Goal: Task Accomplishment & Management: Complete application form

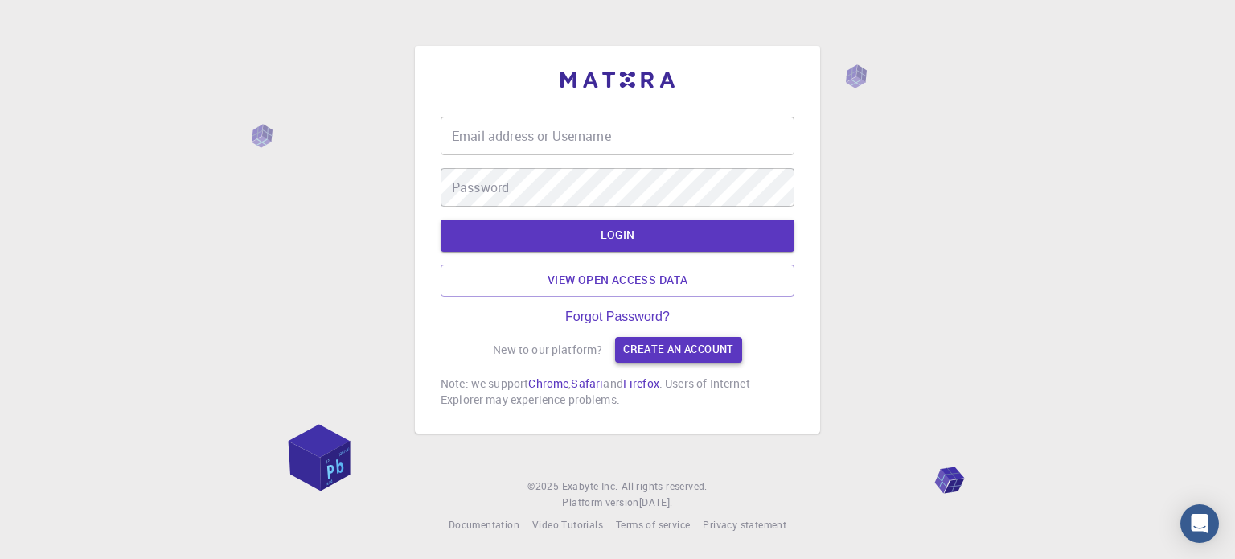
click at [640, 344] on link "Create an account" at bounding box center [678, 350] width 126 height 26
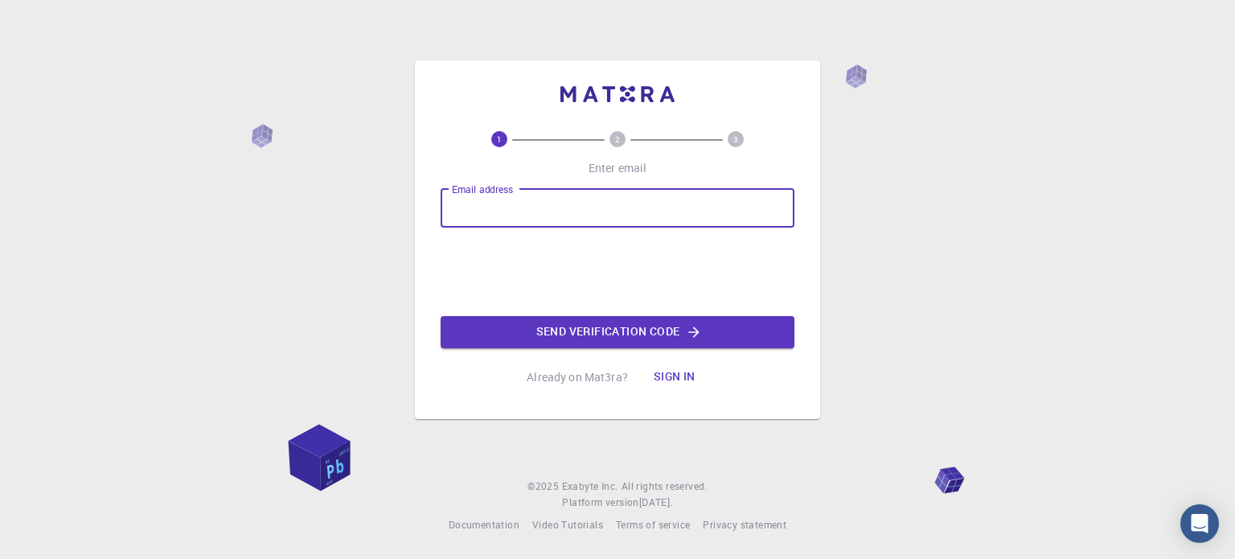
click at [525, 227] on input "Email address" at bounding box center [618, 208] width 354 height 39
type input "[EMAIL_ADDRESS][DOMAIN_NAME]"
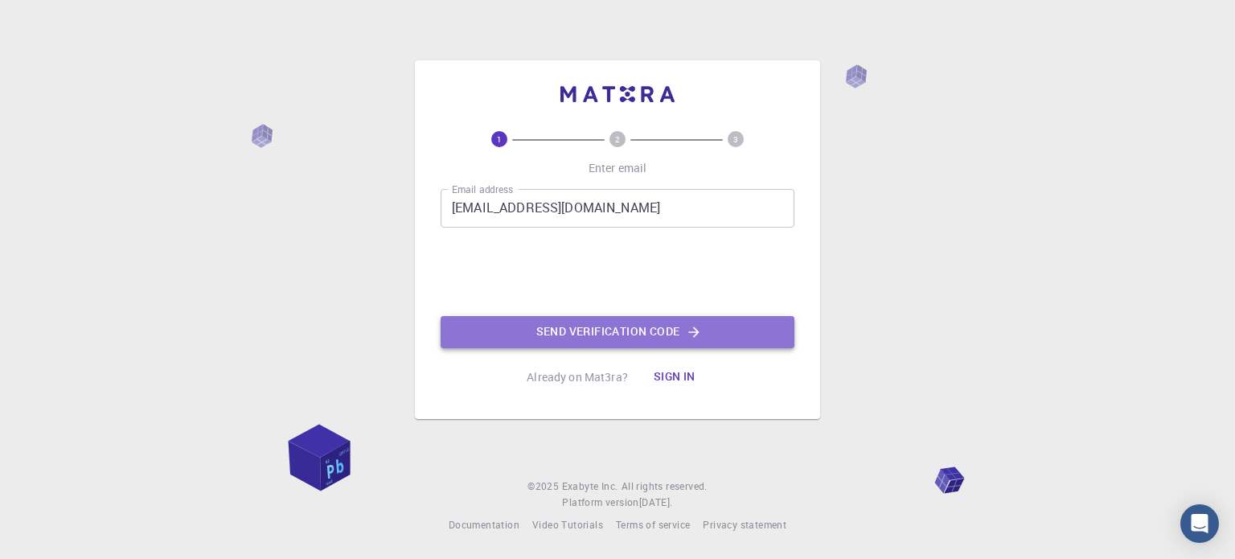
click at [725, 328] on button "Send verification code" at bounding box center [618, 332] width 354 height 32
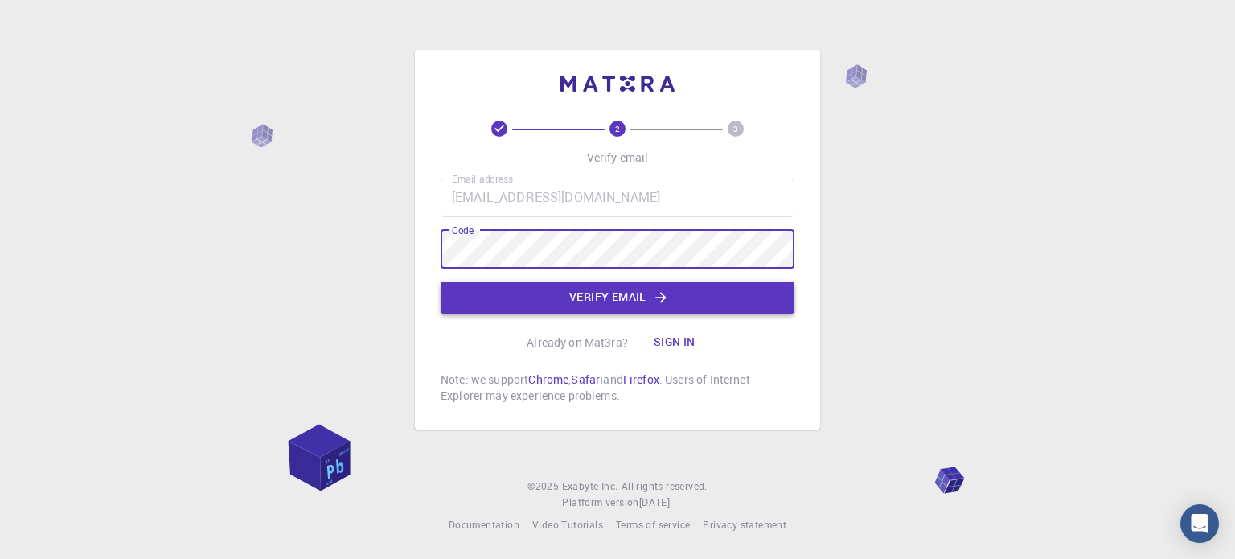
click at [626, 301] on button "Verify email" at bounding box center [618, 297] width 354 height 32
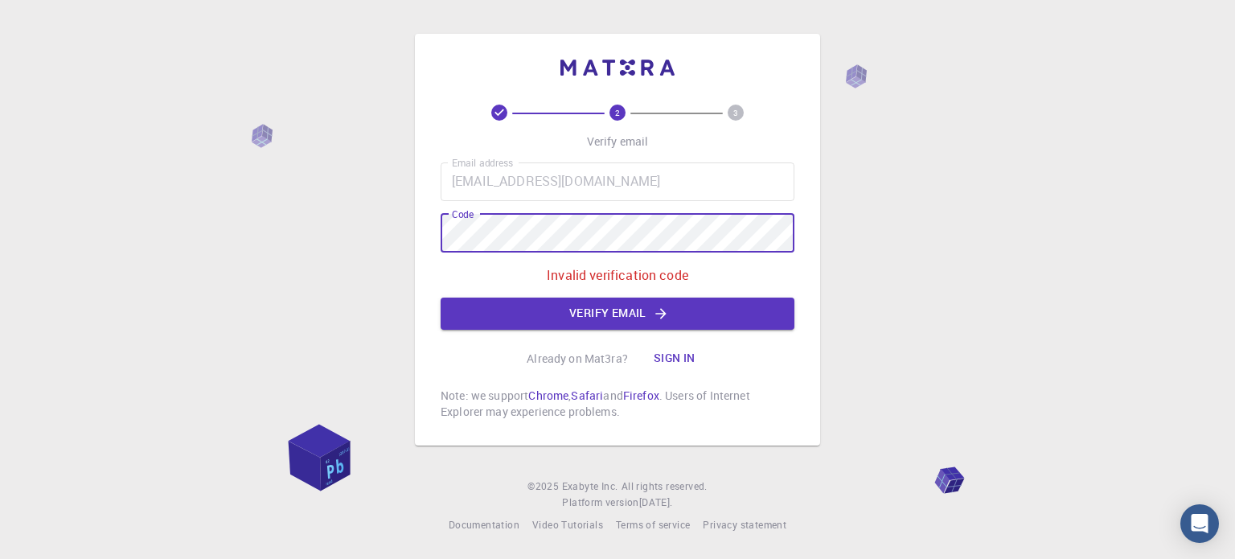
click at [347, 245] on div "2 3 Verify email Email address [EMAIL_ADDRESS][DOMAIN_NAME] Email address Code …" at bounding box center [617, 279] width 1235 height 559
click at [756, 306] on button "Verify email" at bounding box center [618, 314] width 354 height 32
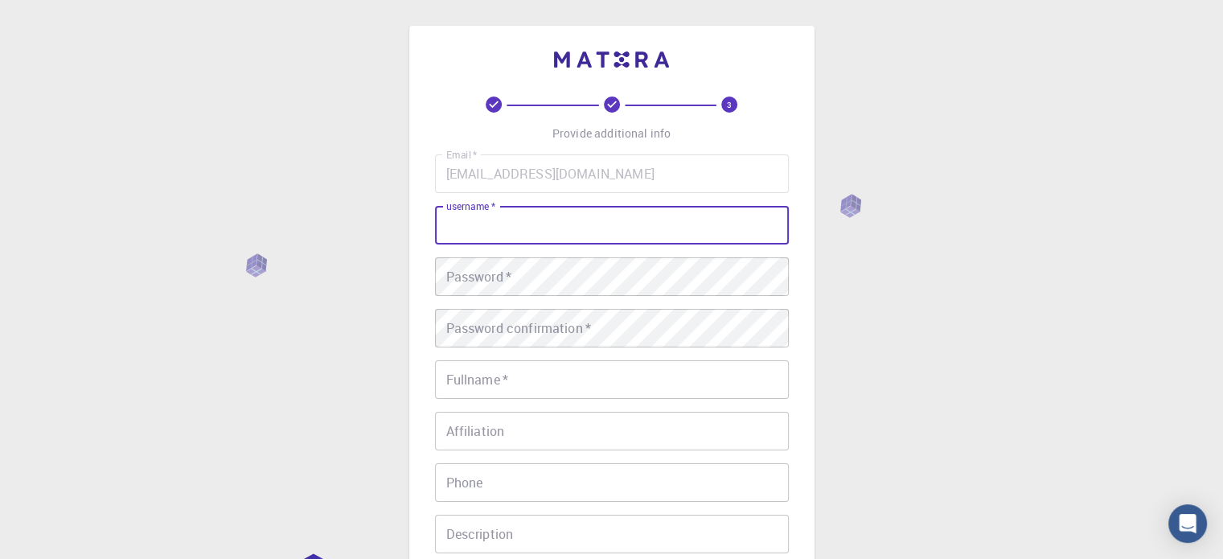
click at [615, 235] on input "username   *" at bounding box center [612, 225] width 354 height 39
type input "ariadna"
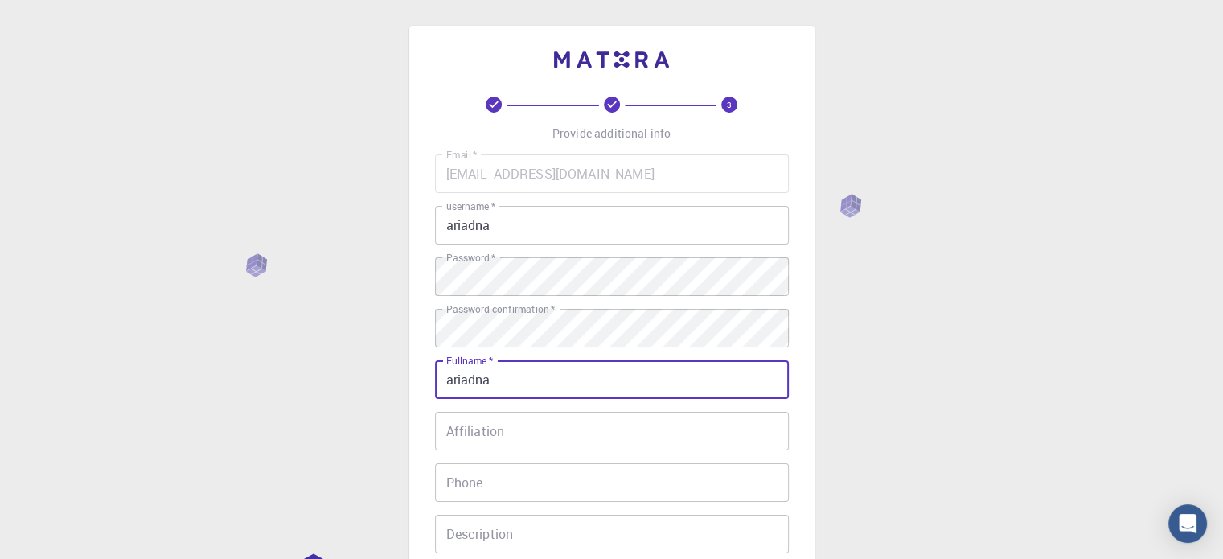
type input "ariadna"
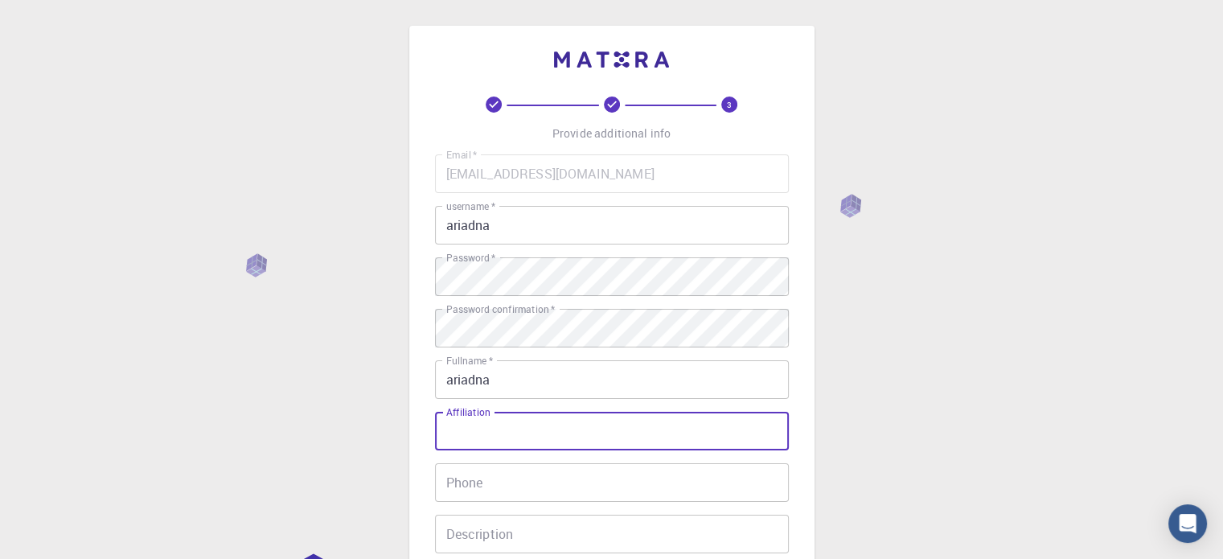
click at [544, 446] on input "Affiliation" at bounding box center [612, 431] width 354 height 39
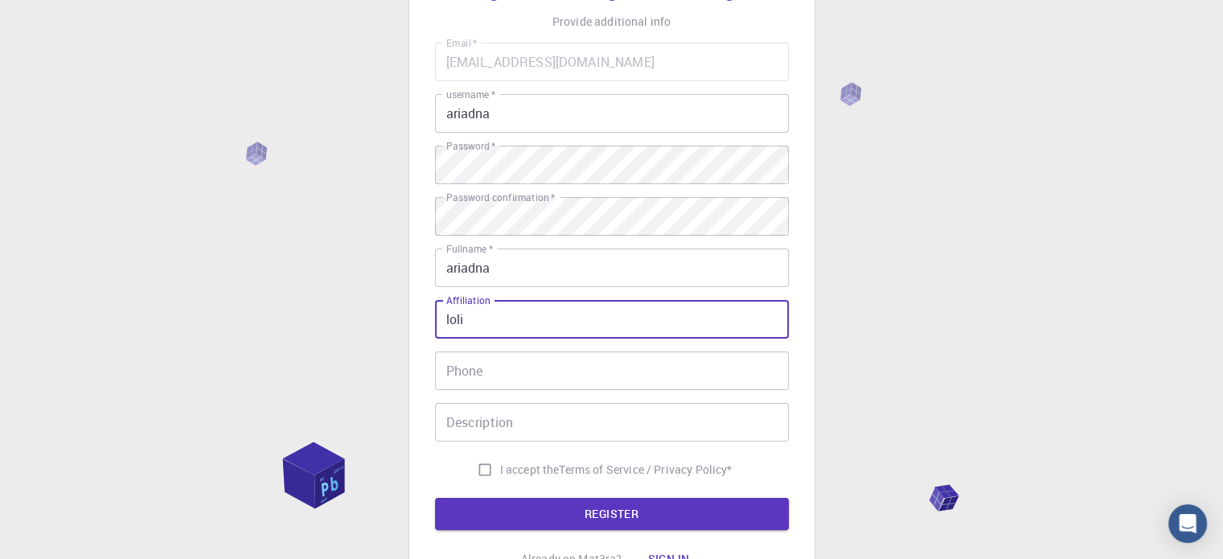
type input "loli"
click at [514, 377] on input "Phone" at bounding box center [612, 370] width 354 height 39
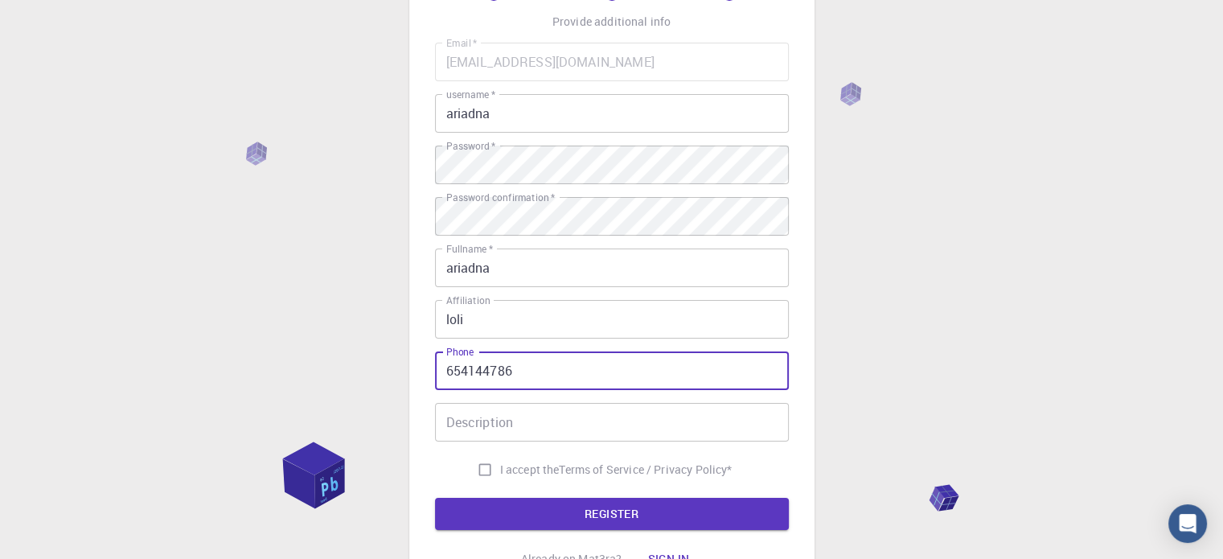
type input "654144786"
click at [486, 471] on input "I accept the Terms of Service / Privacy Policy *" at bounding box center [485, 469] width 31 height 31
checkbox input "true"
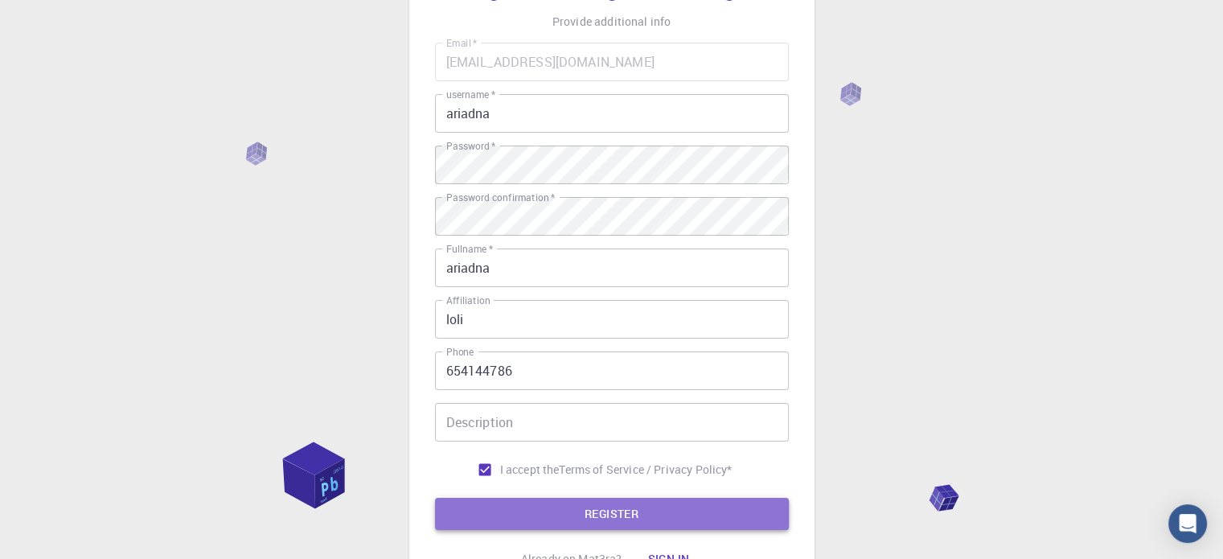
click at [518, 514] on button "REGISTER" at bounding box center [612, 514] width 354 height 32
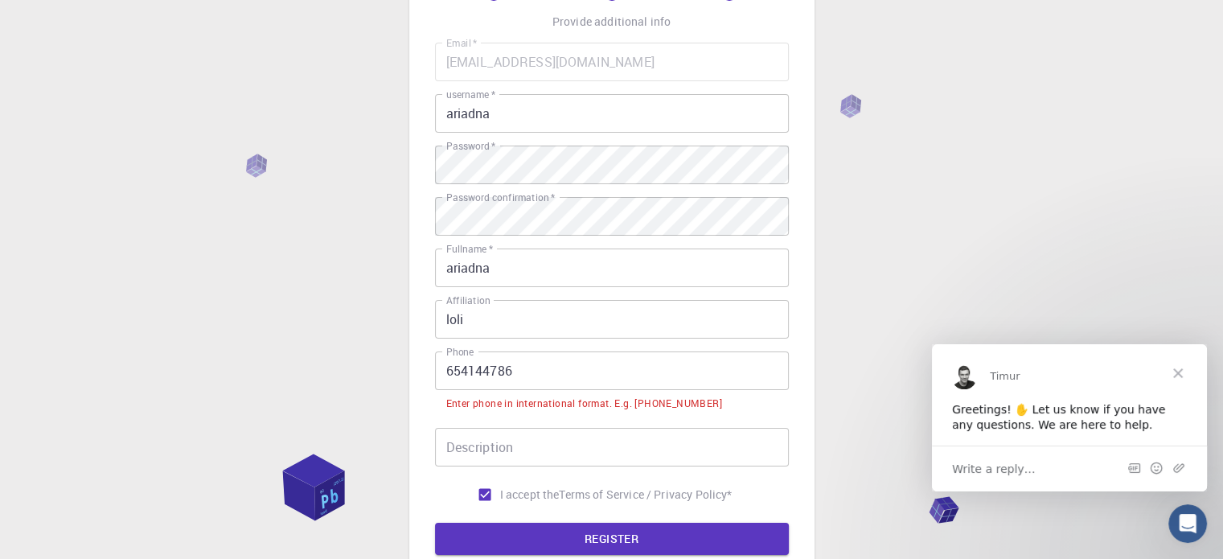
scroll to position [0, 0]
click at [447, 371] on input "654144786" at bounding box center [612, 370] width 354 height 39
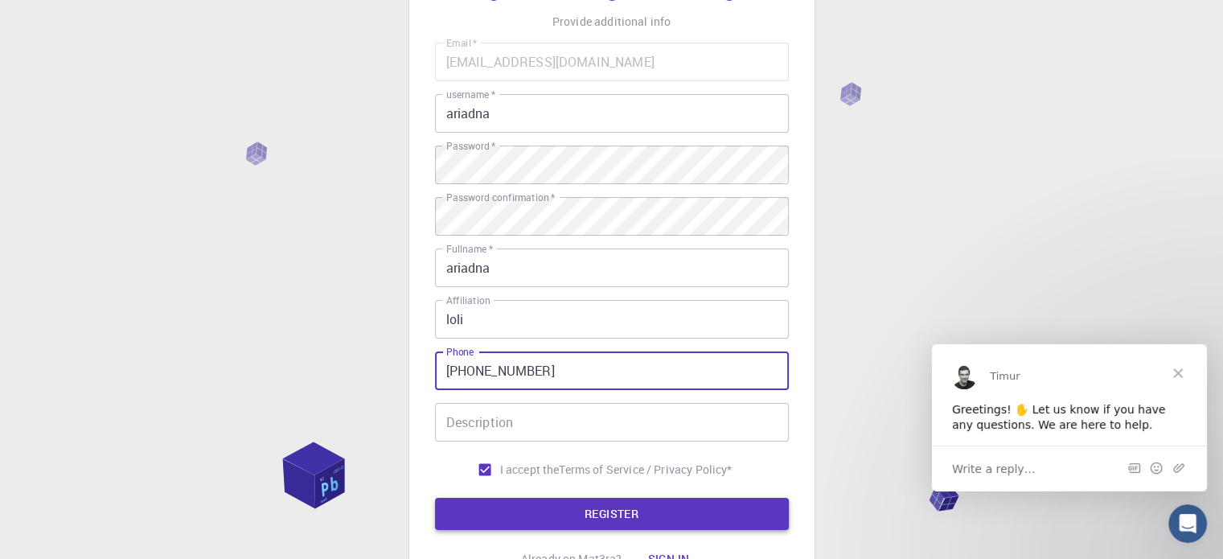
type input "[PHONE_NUMBER]"
click at [605, 521] on button "REGISTER" at bounding box center [612, 514] width 354 height 32
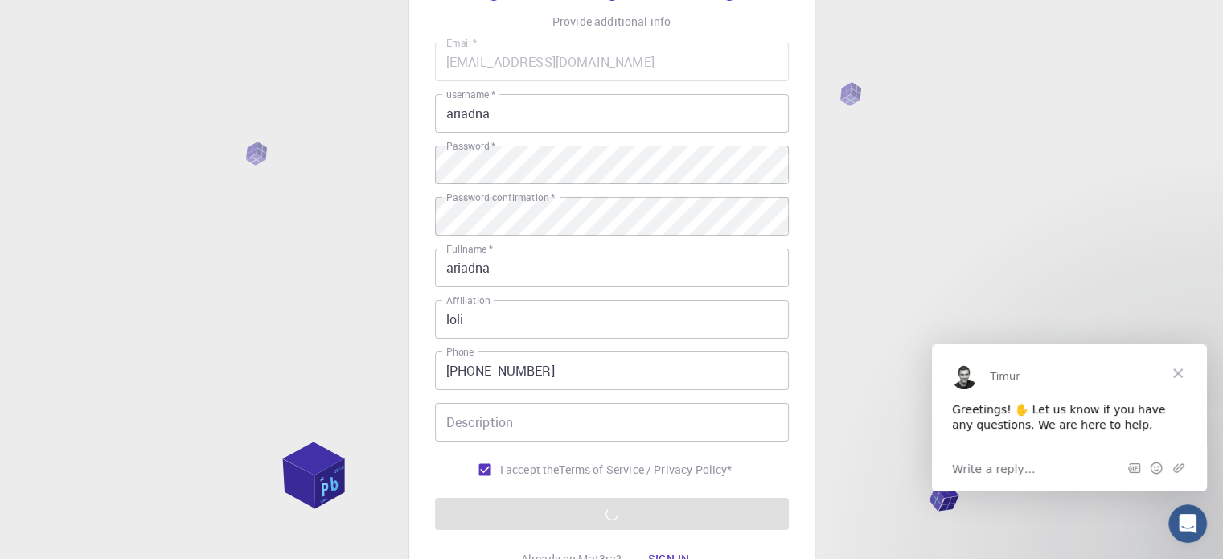
scroll to position [259, 0]
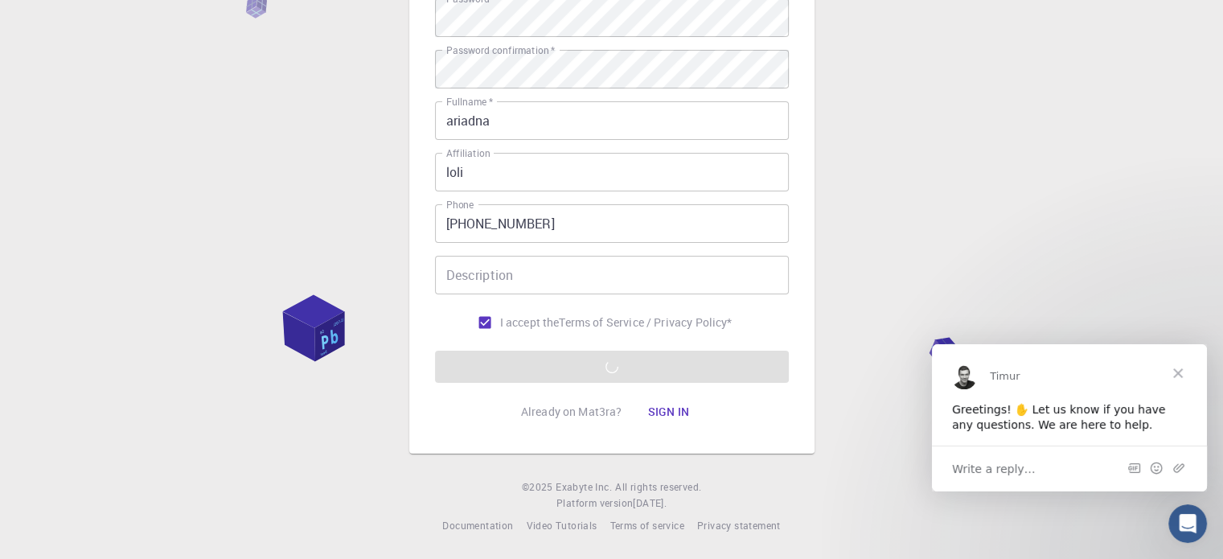
click at [1176, 368] on span "Close" at bounding box center [1178, 372] width 58 height 58
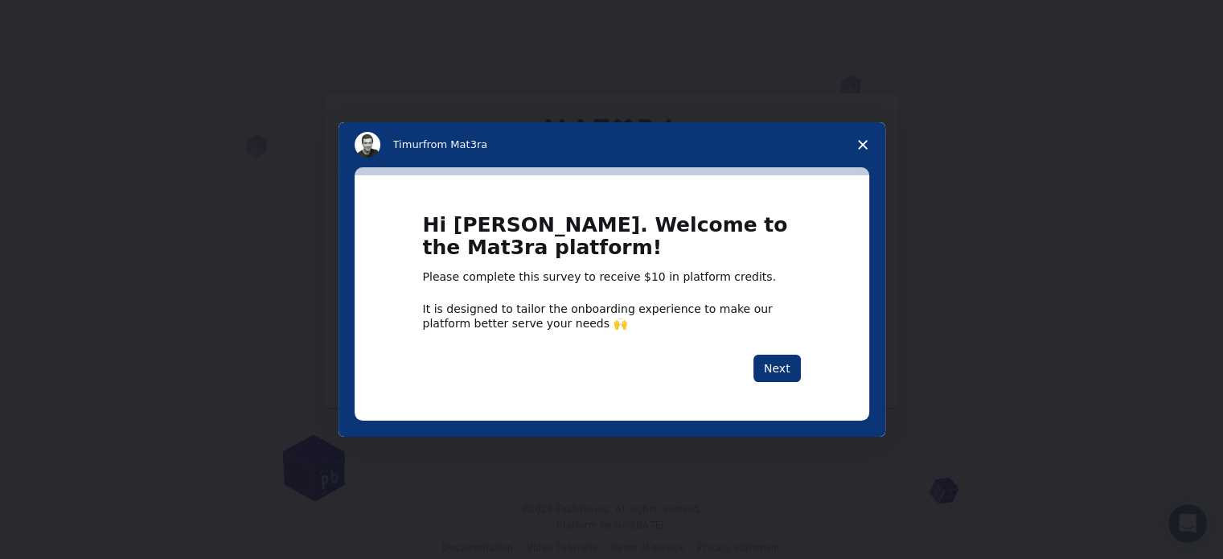
click at [865, 142] on icon "Close survey" at bounding box center [863, 145] width 10 height 10
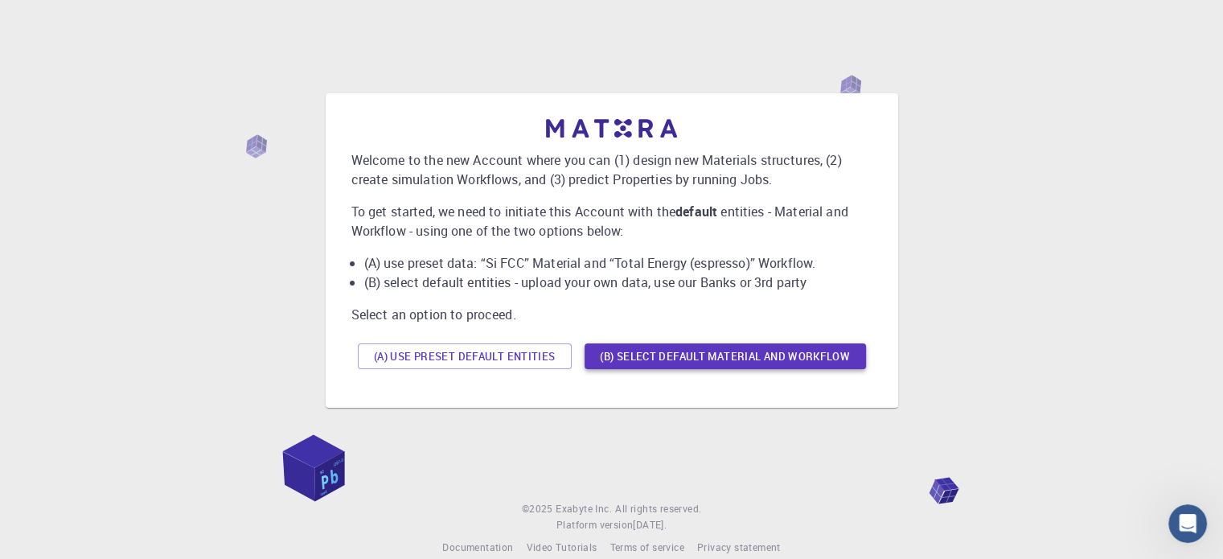
click at [605, 357] on button "(B) Select default material and workflow" at bounding box center [725, 356] width 281 height 26
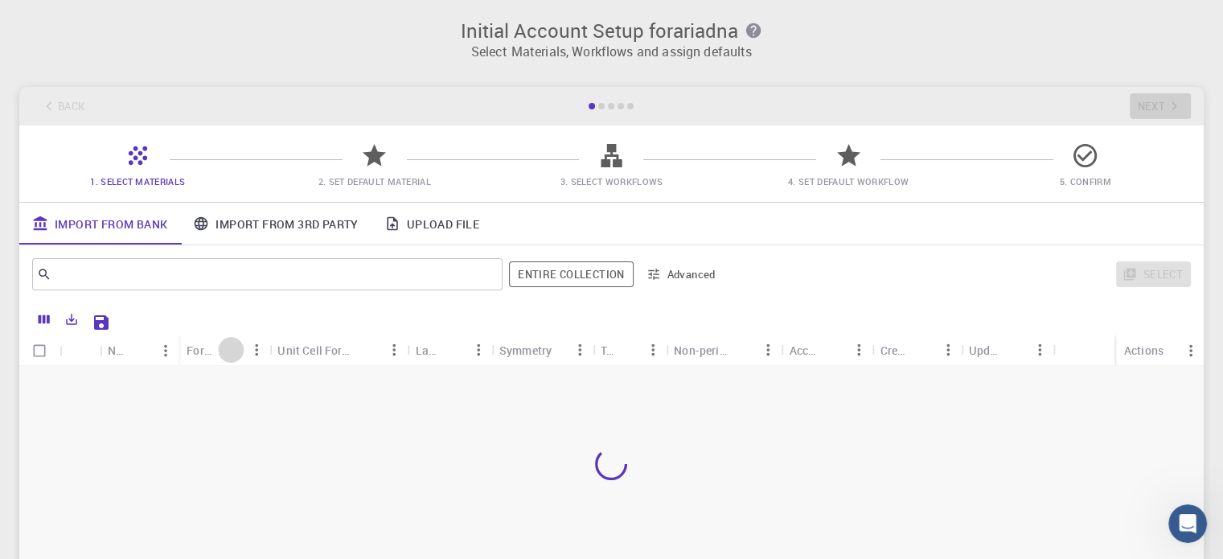
click at [226, 348] on icon "Sort" at bounding box center [231, 350] width 18 height 18
click at [203, 349] on div "Formula" at bounding box center [202, 350] width 31 height 31
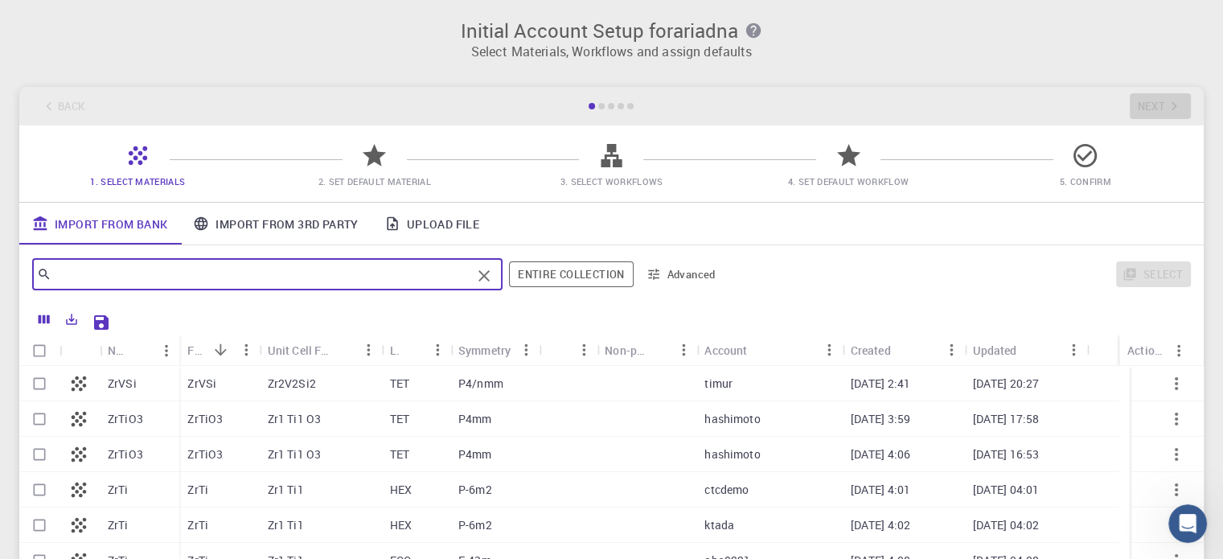
click at [217, 284] on input "text" at bounding box center [261, 274] width 420 height 23
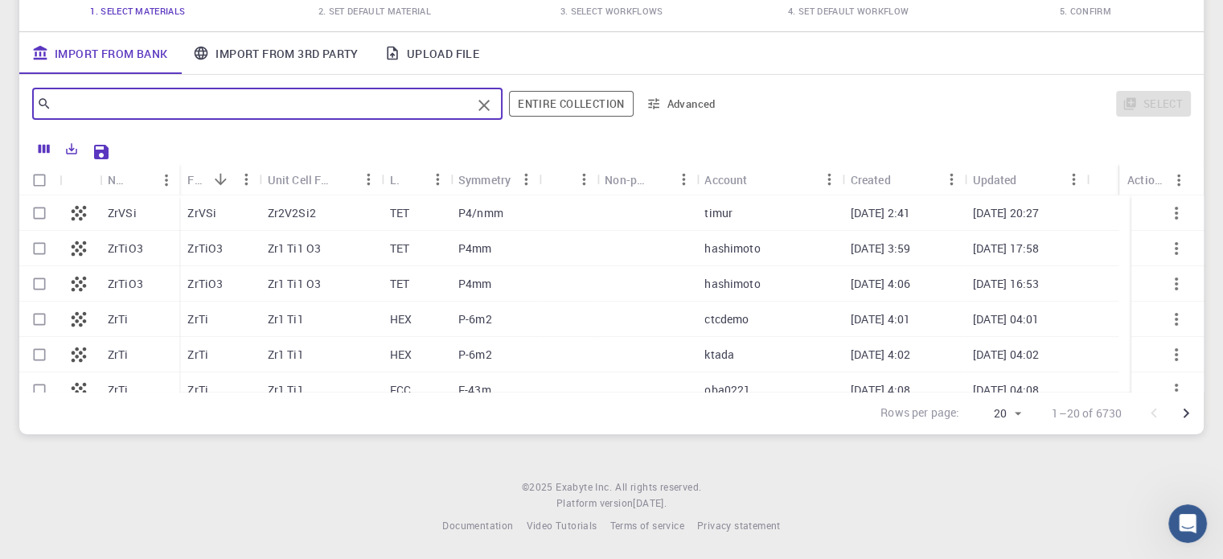
click at [486, 109] on icon "Clear" at bounding box center [483, 105] width 19 height 19
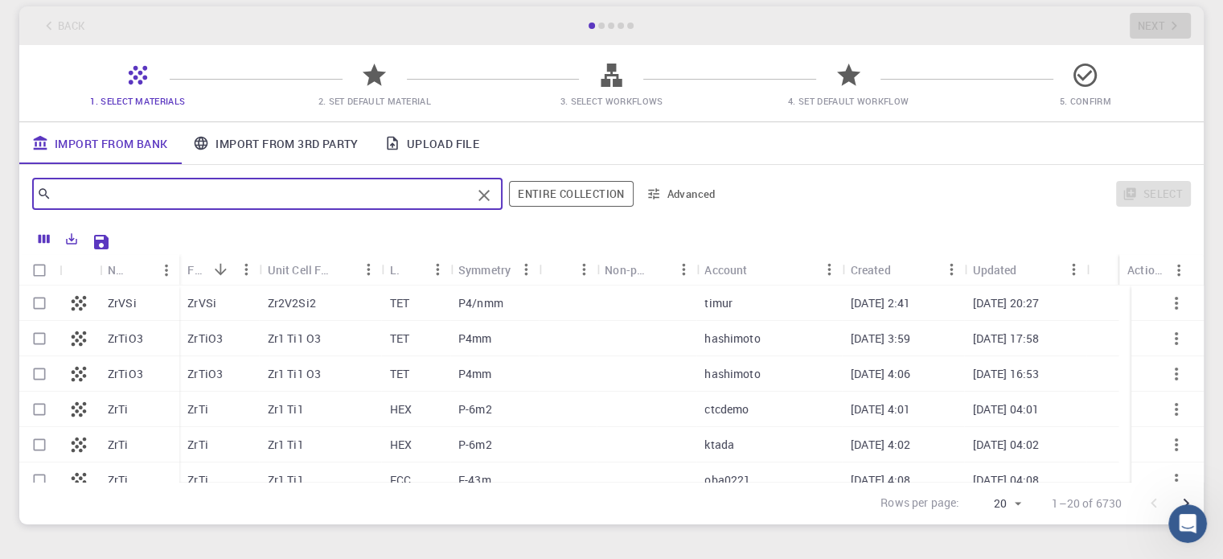
scroll to position [78, 0]
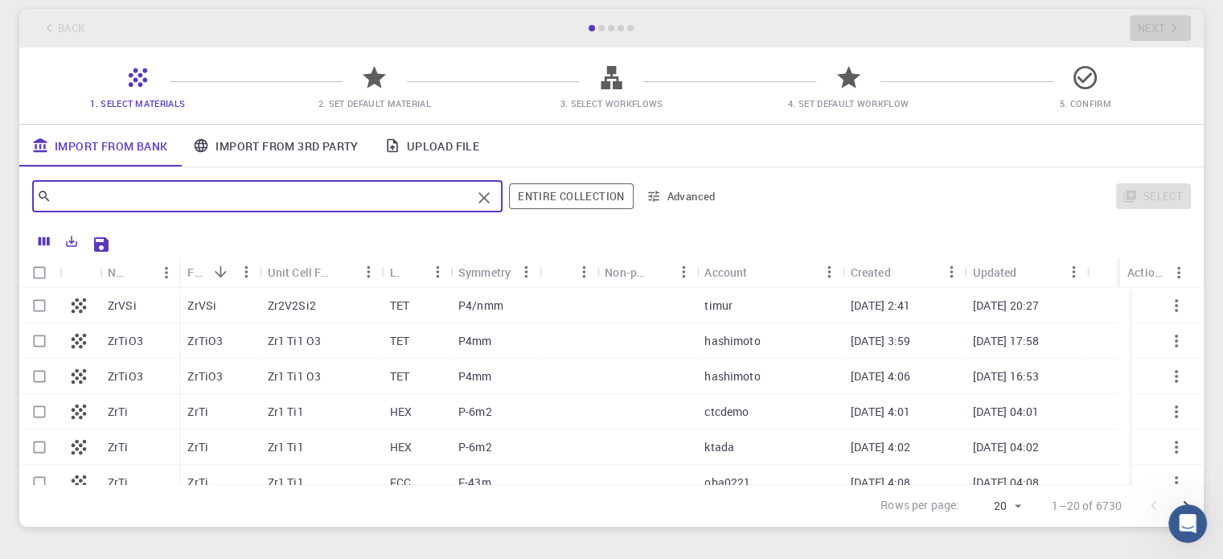
click at [984, 530] on div "Initial Account Setup for ariadna Select Materials, Workflows and assign defaul…" at bounding box center [611, 234] width 1223 height 624
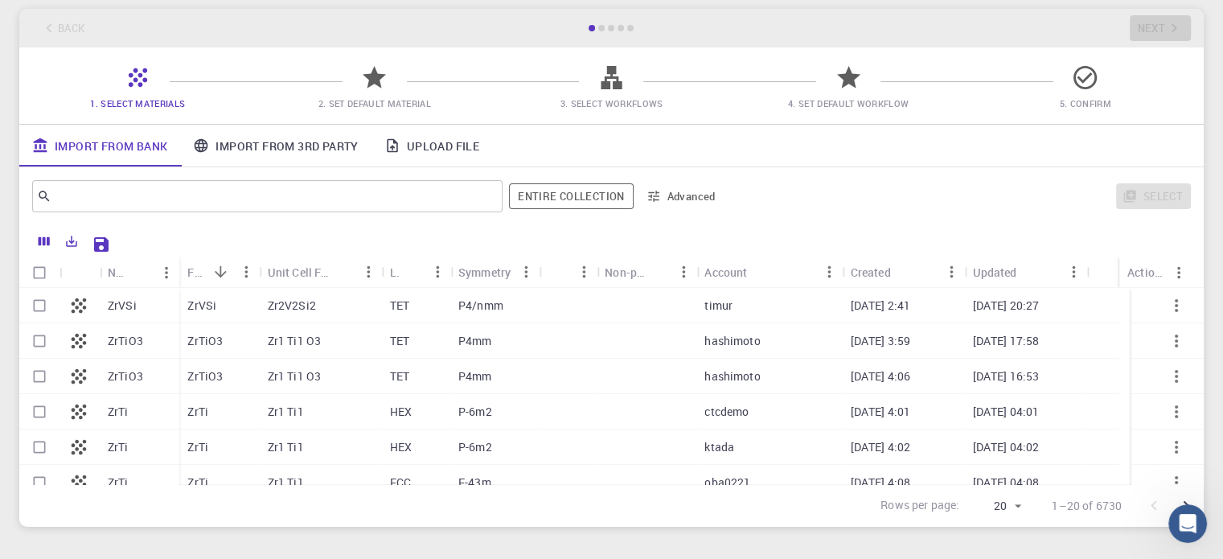
click at [135, 105] on span "1. Select Materials" at bounding box center [137, 103] width 95 height 12
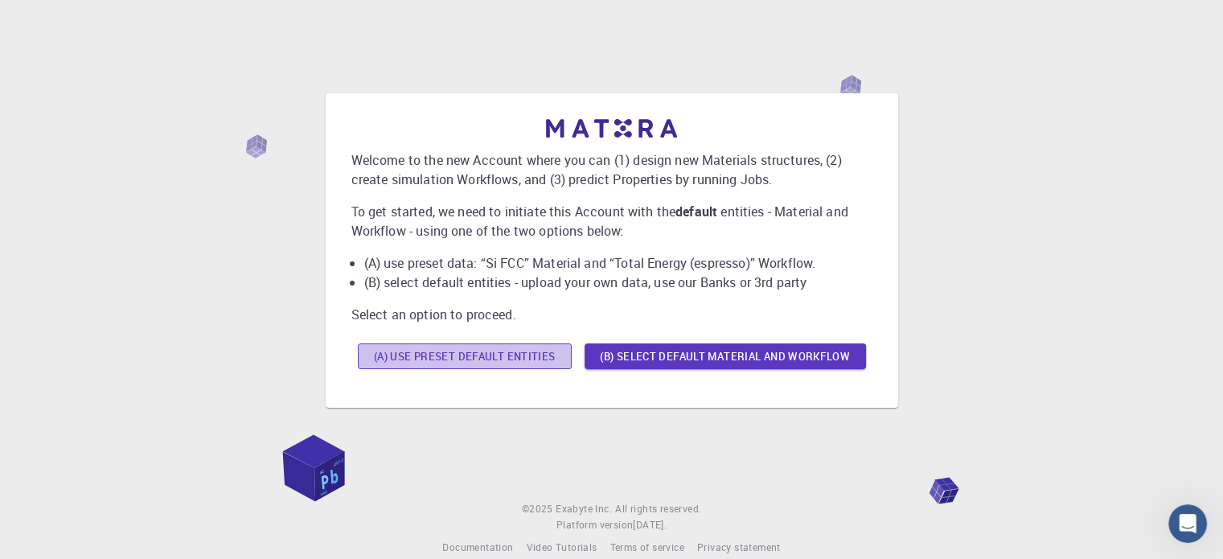
click at [556, 354] on button "(A) Use preset default entities" at bounding box center [465, 356] width 214 height 26
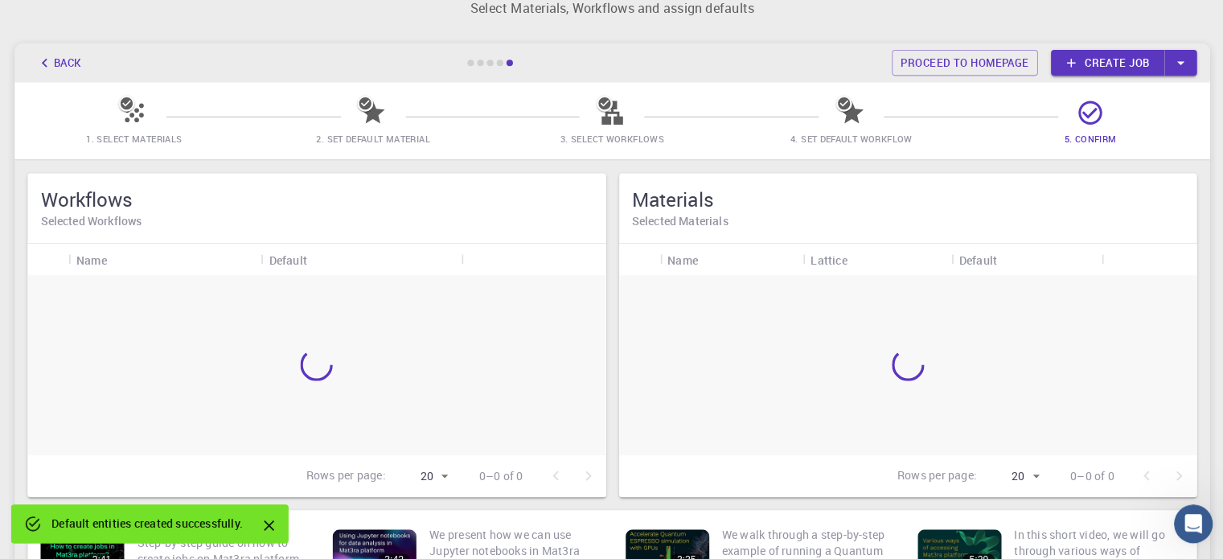
scroll to position [41, 0]
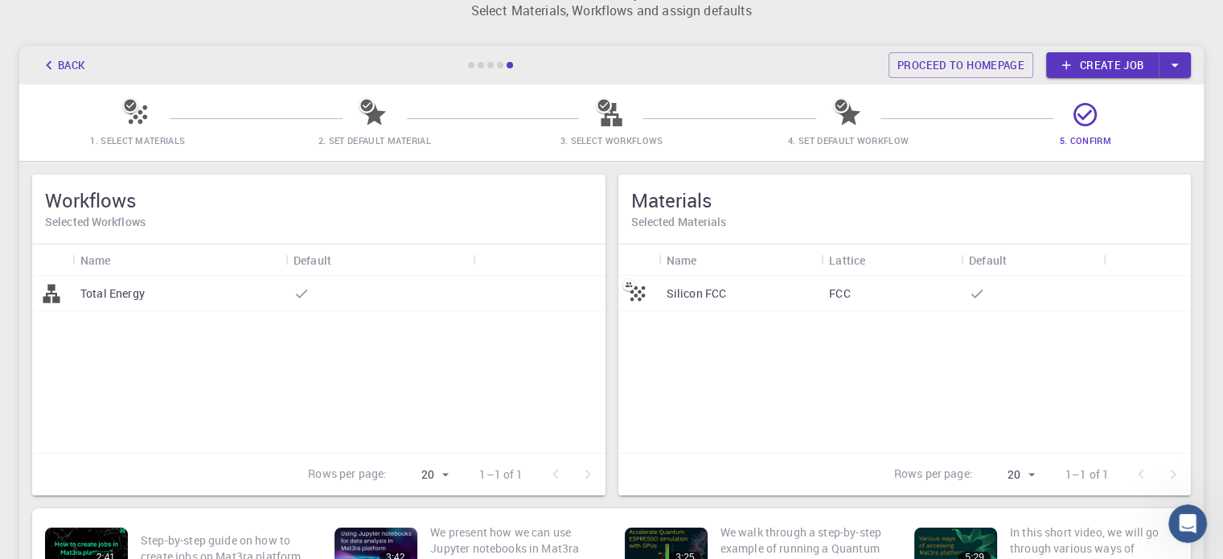
click at [1078, 61] on link "Create job" at bounding box center [1102, 65] width 113 height 26
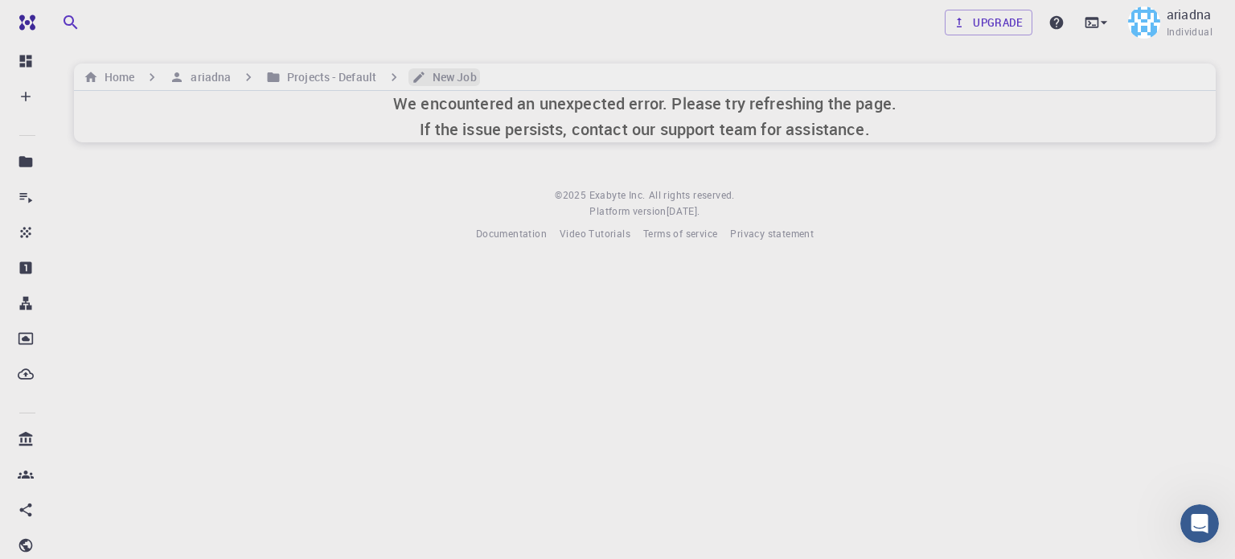
click at [441, 80] on h6 "New Job" at bounding box center [451, 77] width 51 height 18
click at [302, 78] on h6 "Projects - Default" at bounding box center [329, 77] width 96 height 18
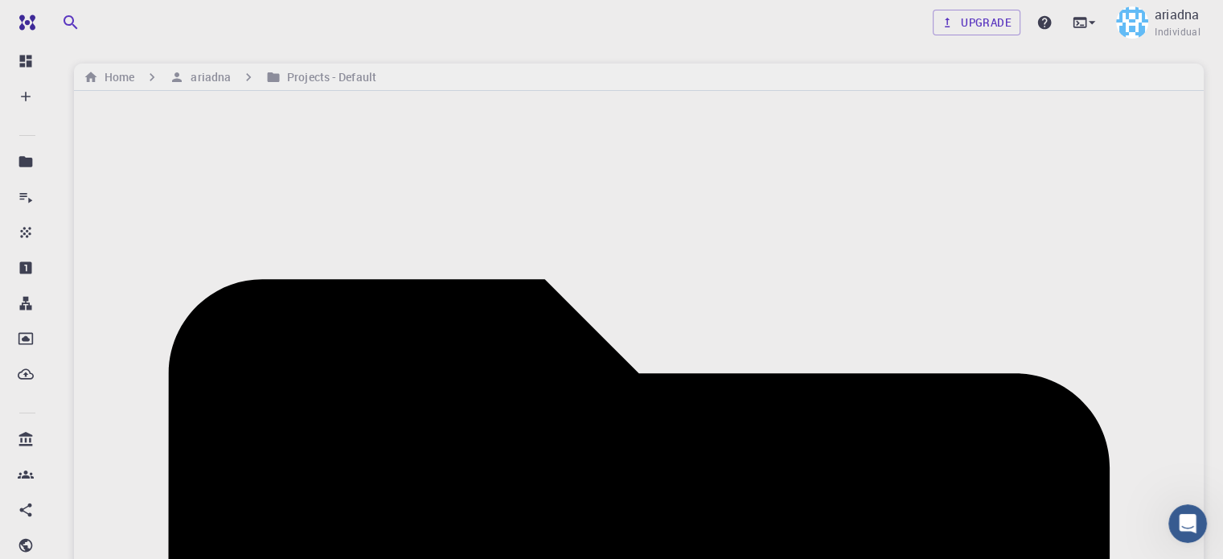
drag, startPoint x: 457, startPoint y: 271, endPoint x: 462, endPoint y: 221, distance: 50.1
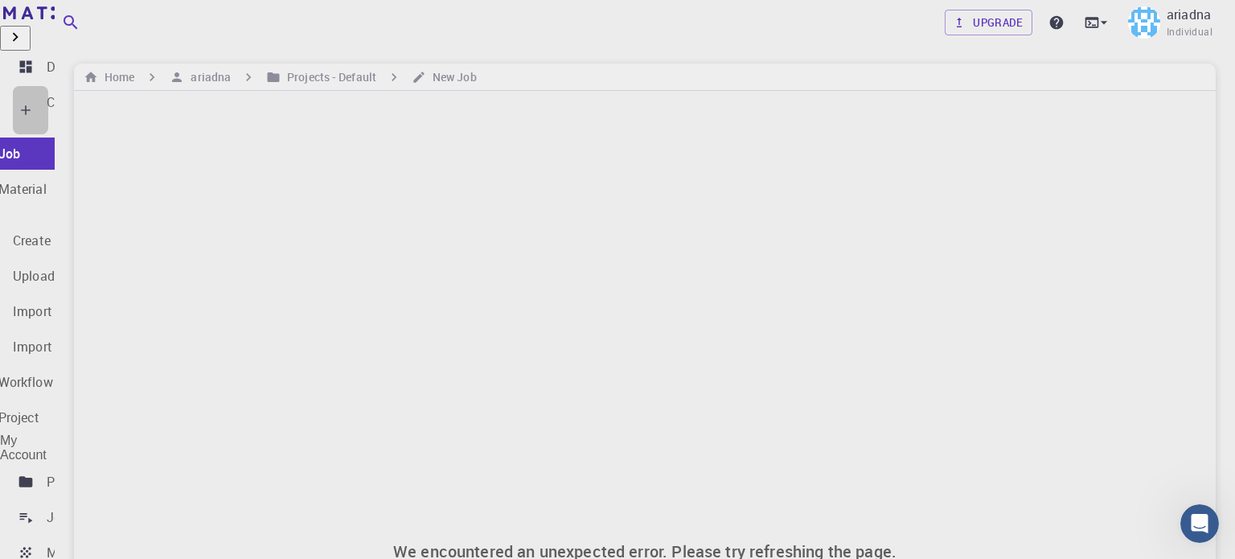
click at [24, 102] on icon at bounding box center [26, 110] width 16 height 16
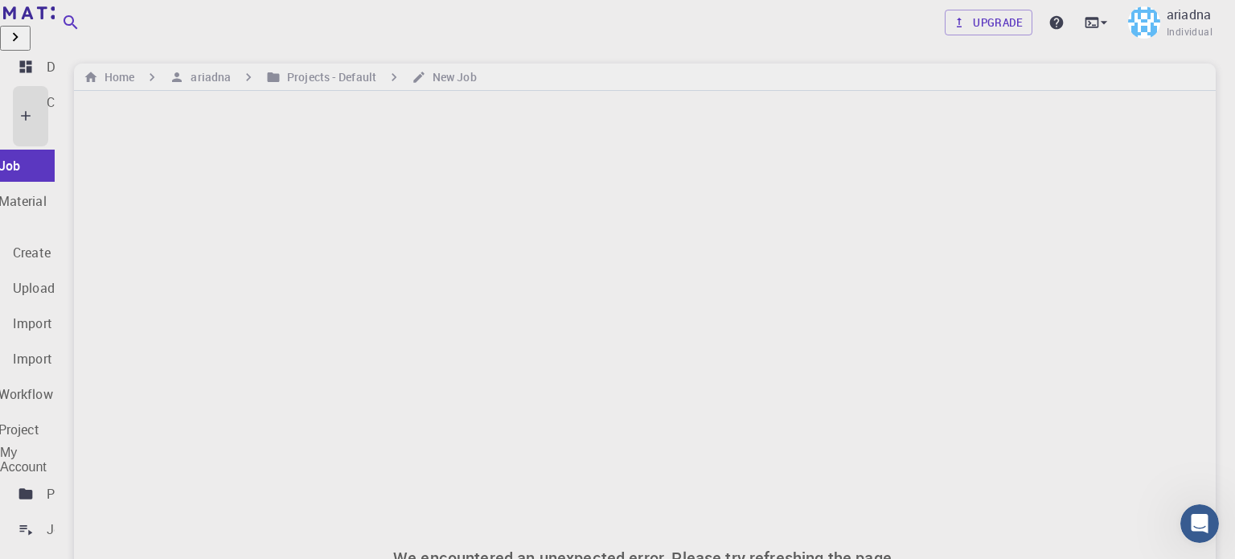
click at [112, 185] on div "New Material" at bounding box center [43, 209] width 206 height 48
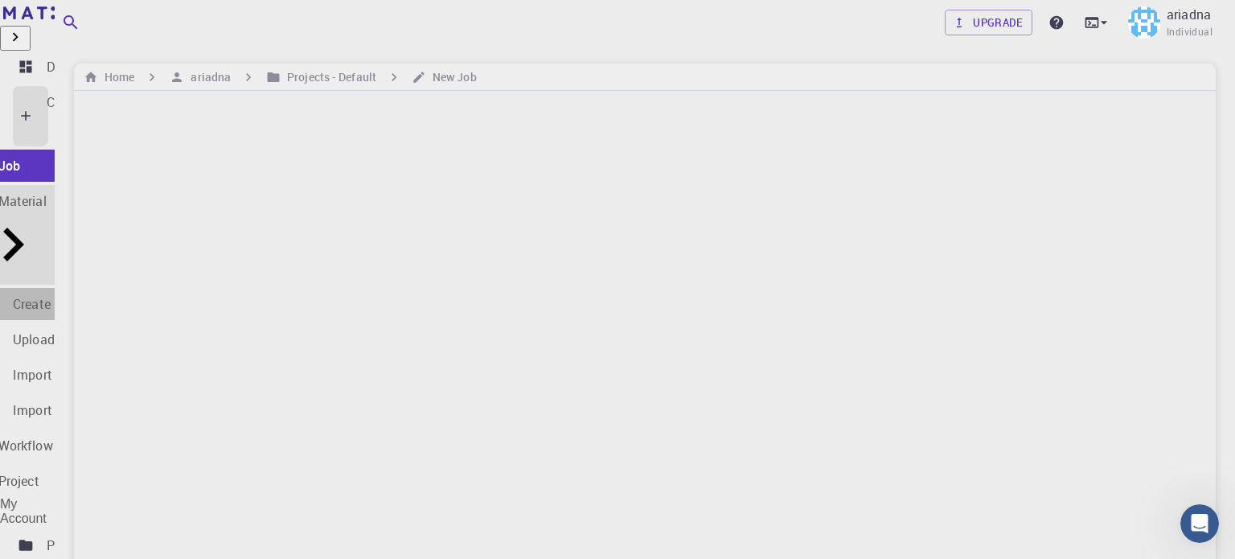
click at [102, 294] on div "Create Material" at bounding box center [57, 303] width 89 height 19
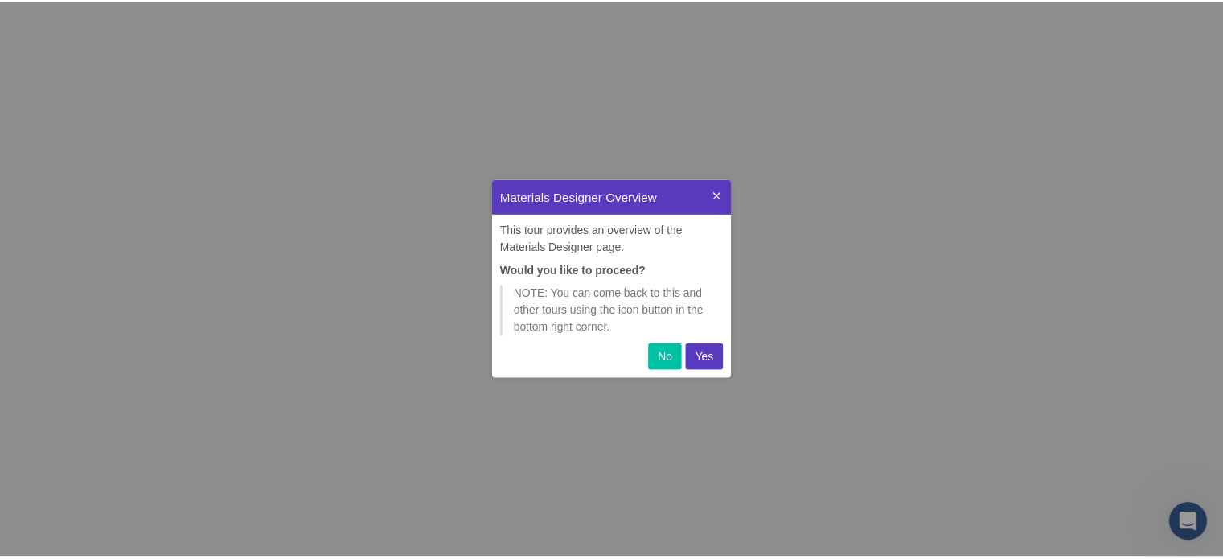
scroll to position [187, 228]
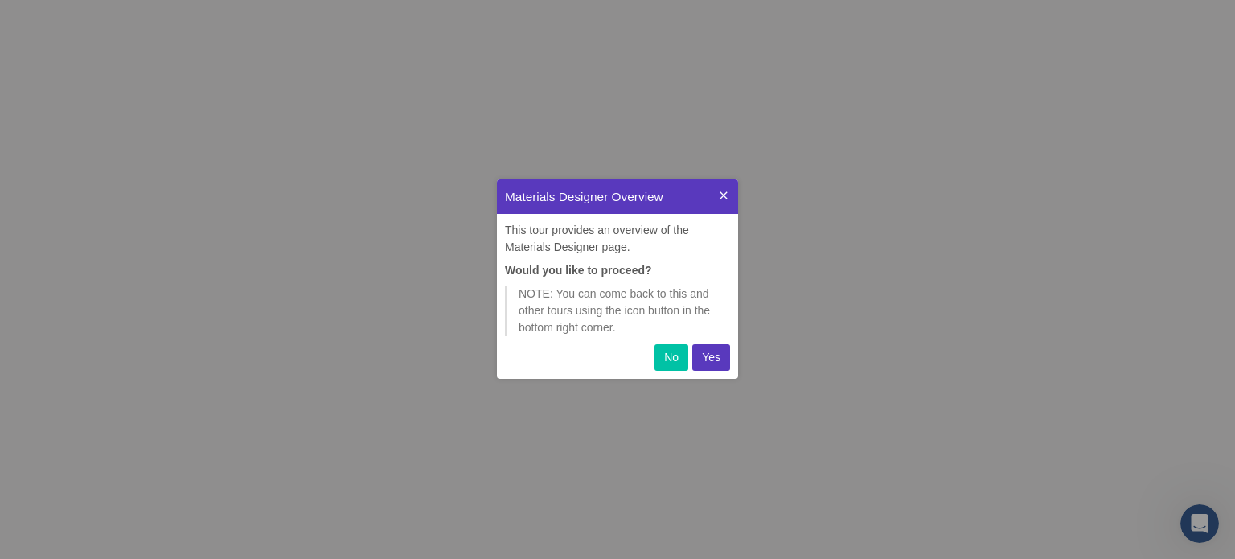
click at [668, 364] on p "No" at bounding box center [671, 357] width 14 height 17
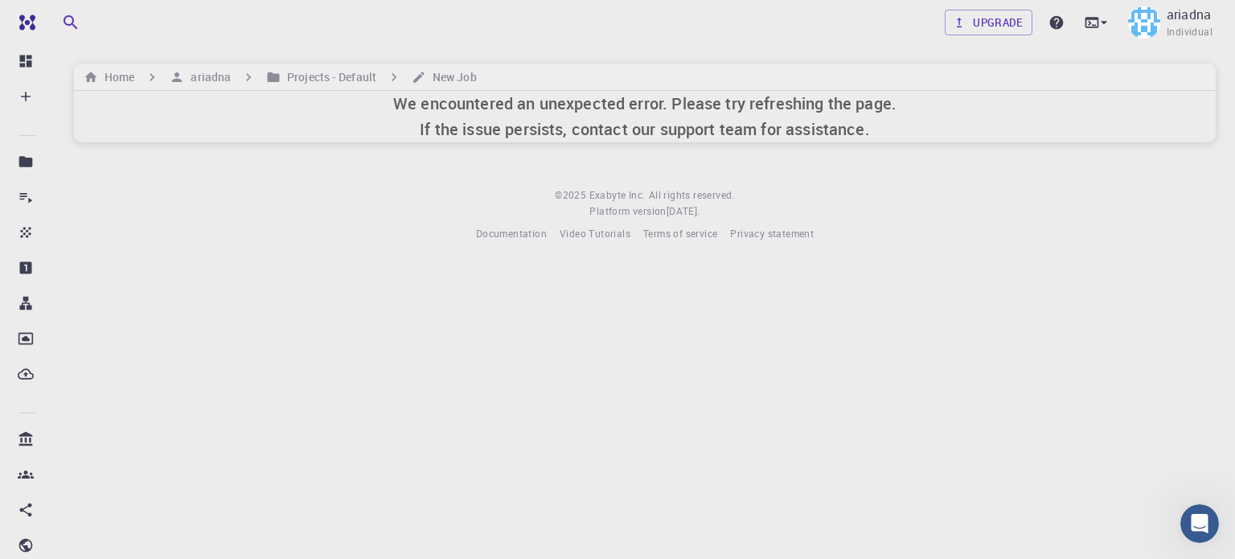
click at [116, 87] on div "Home ariadna Projects - Default New Job" at bounding box center [645, 77] width 1142 height 27
click at [173, 83] on icon "breadcrumb" at bounding box center [177, 77] width 14 height 14
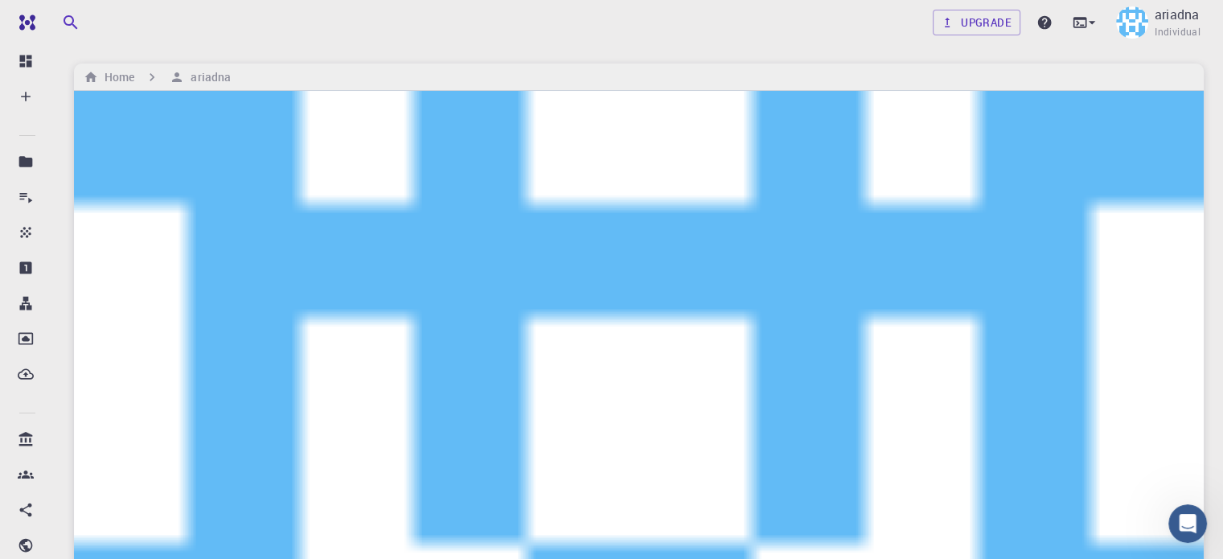
type input "CH2-C-NO2"
type input "N"
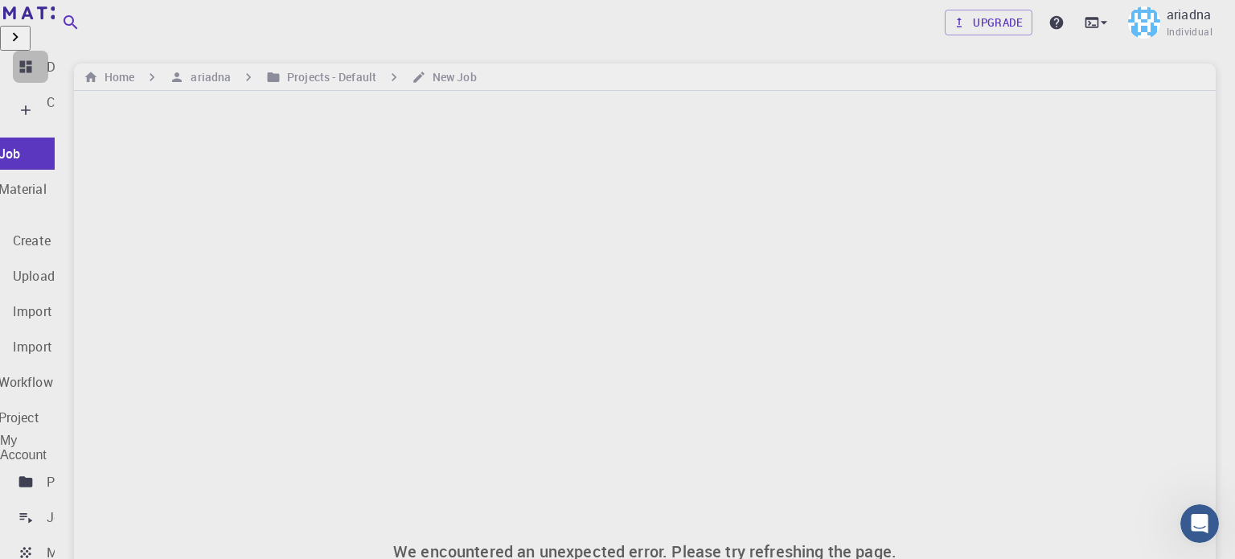
click at [48, 71] on link "Dashboard" at bounding box center [30, 67] width 35 height 32
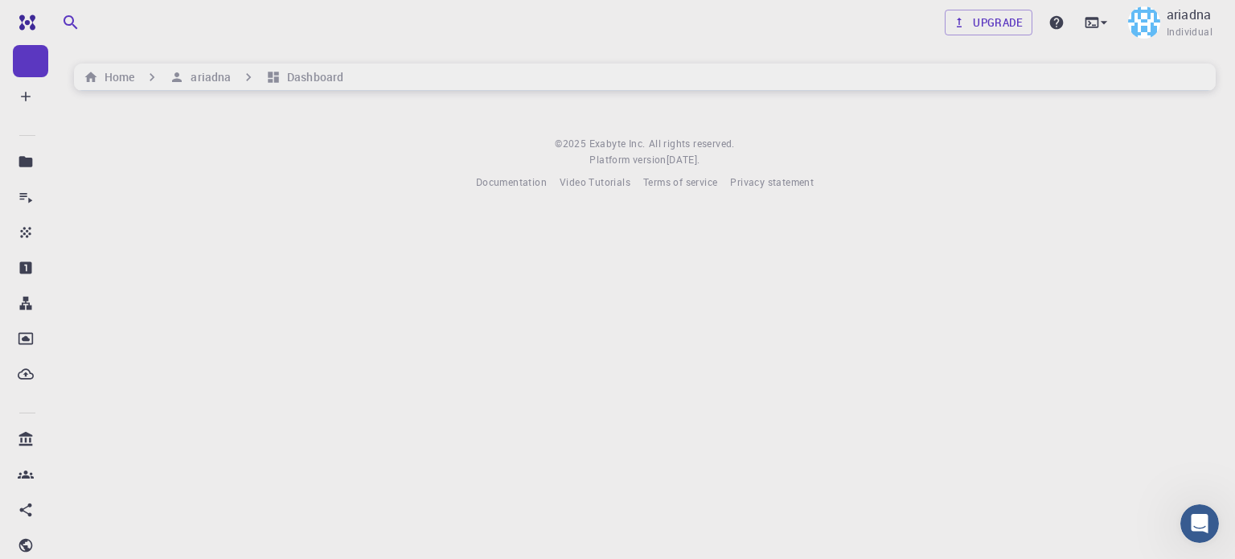
click at [245, 136] on div "Upgrade ariadna Individual Home ariadna Dashboard © 2025 Exabyte Inc. All right…" at bounding box center [645, 108] width 1181 height 216
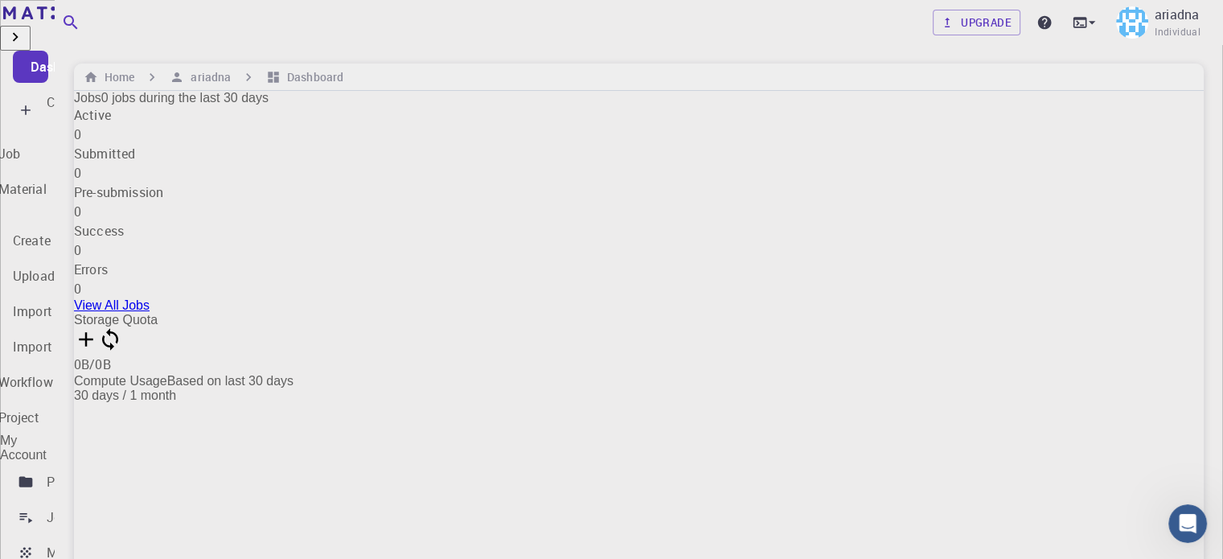
click at [34, 92] on div "Create" at bounding box center [30, 110] width 35 height 48
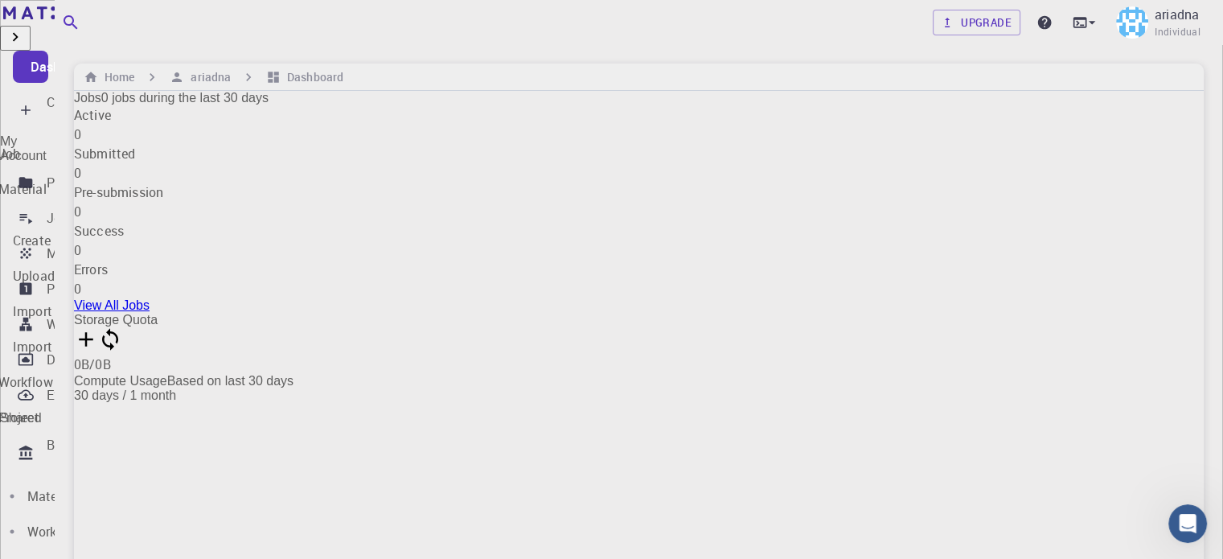
click at [77, 104] on p "Create" at bounding box center [66, 101] width 38 height 19
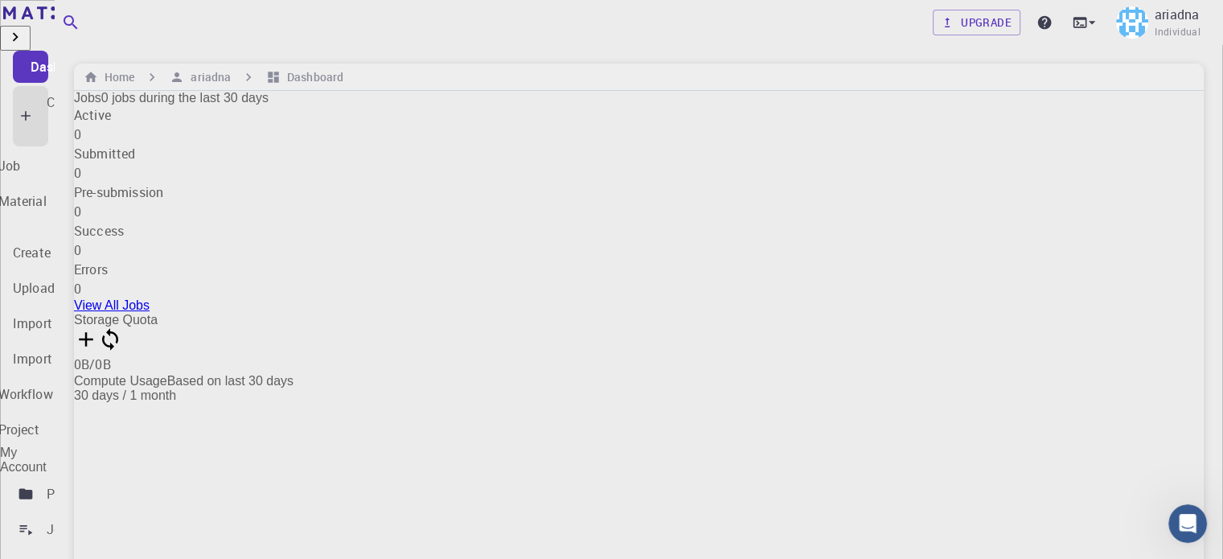
click at [145, 219] on div "New Job New Material Create Material Upload File Import from Bank Import from 3…" at bounding box center [46, 295] width 212 height 299
click at [142, 378] on link "New Workflow" at bounding box center [43, 394] width 206 height 32
